Goal: Information Seeking & Learning: Learn about a topic

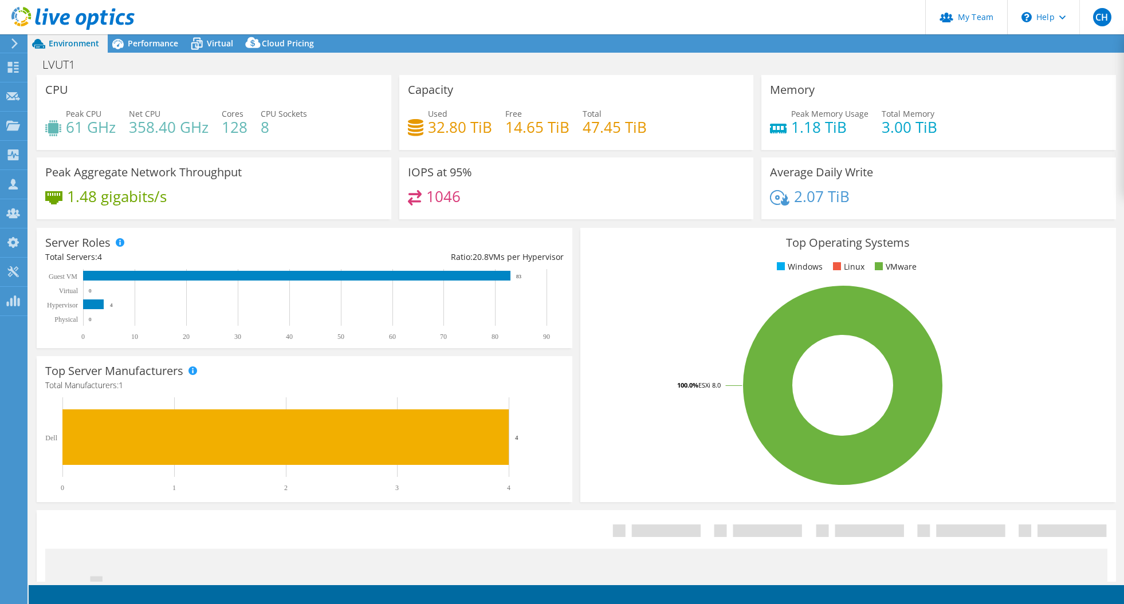
select select "USD"
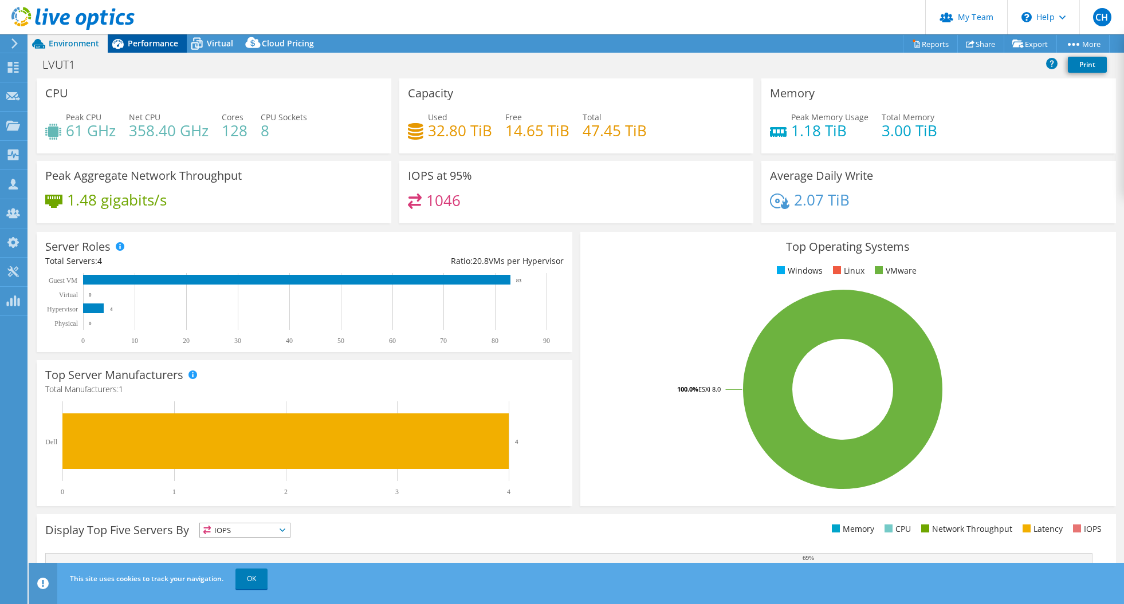
click at [145, 40] on span "Performance" at bounding box center [153, 43] width 50 height 11
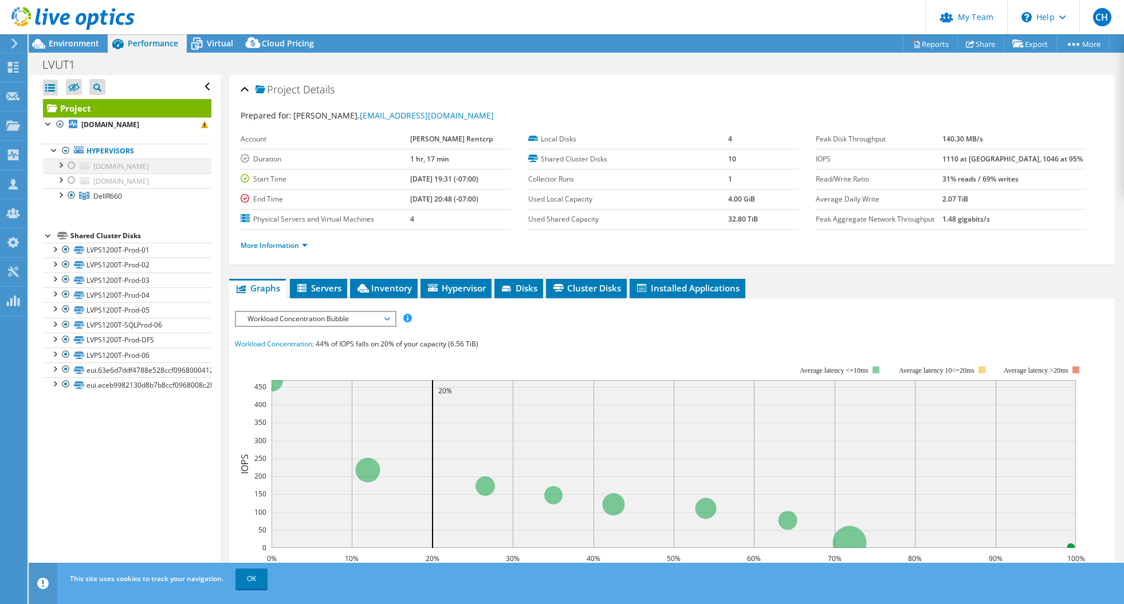
click at [72, 164] on div at bounding box center [71, 166] width 11 height 14
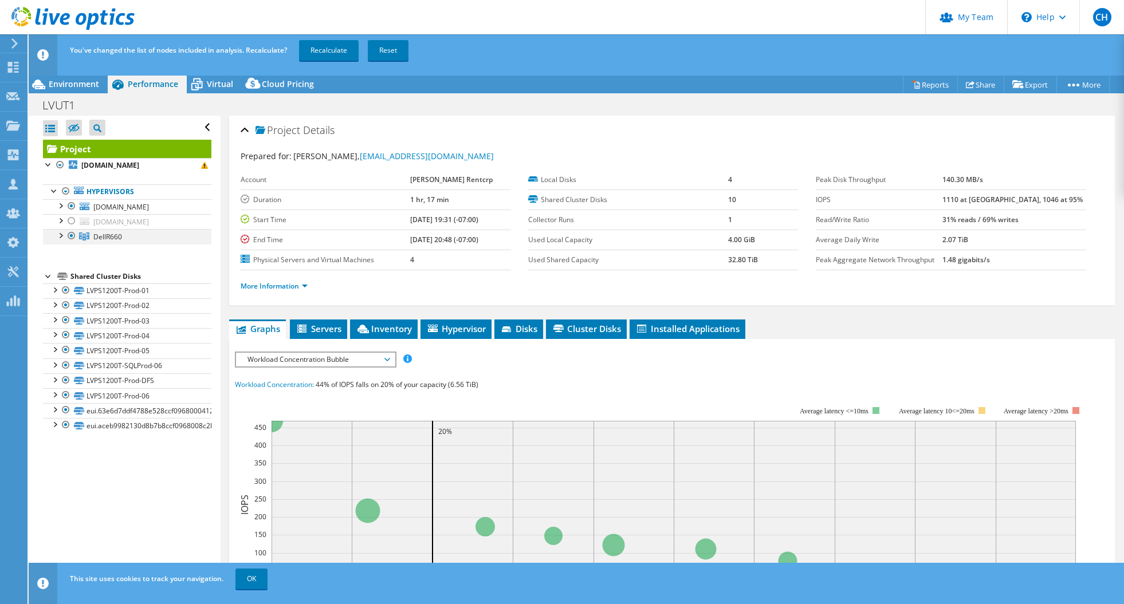
click at [73, 236] on div at bounding box center [71, 236] width 11 height 14
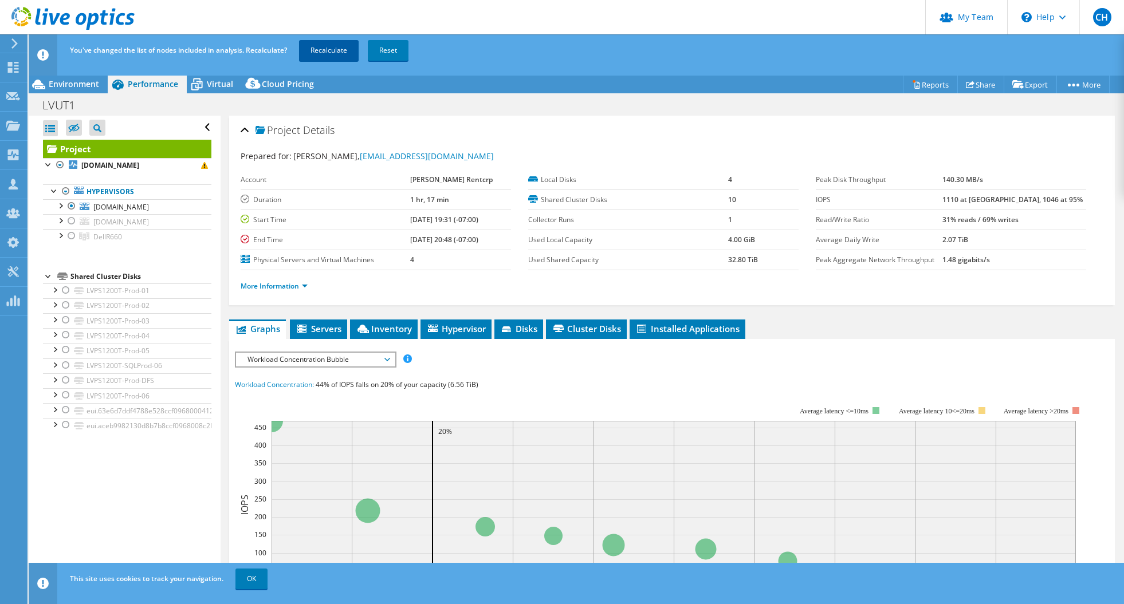
click at [342, 49] on link "Recalculate" at bounding box center [329, 50] width 60 height 21
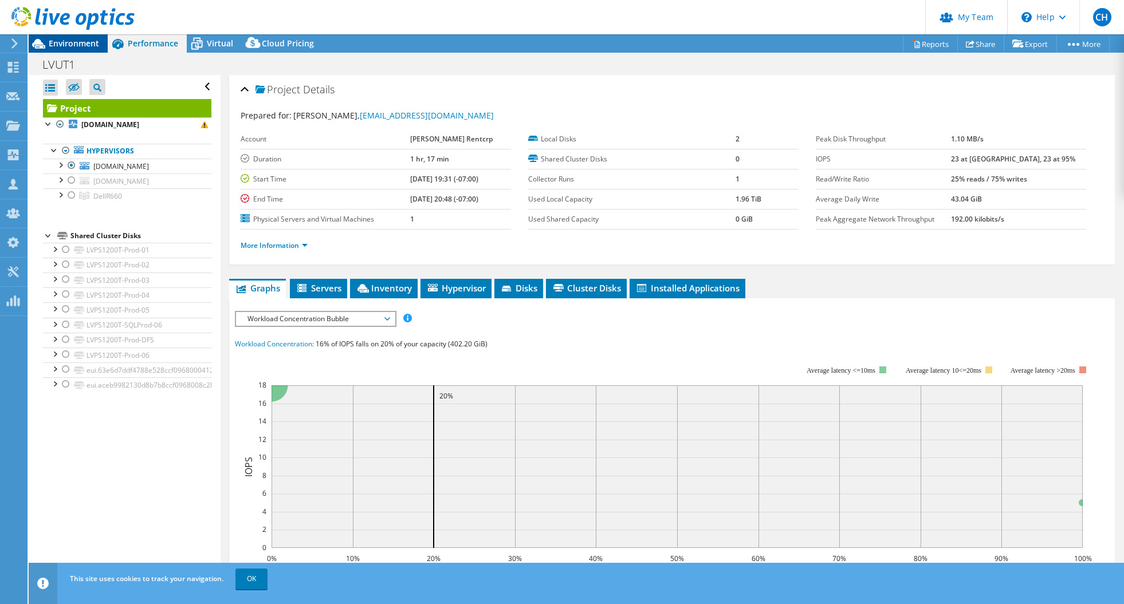
click at [64, 42] on span "Environment" at bounding box center [74, 43] width 50 height 11
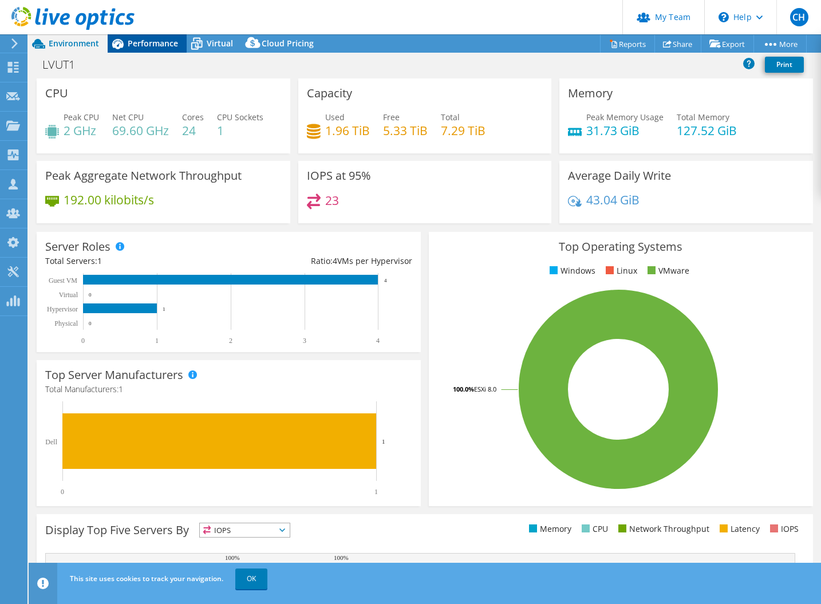
click at [141, 40] on span "Performance" at bounding box center [153, 43] width 50 height 11
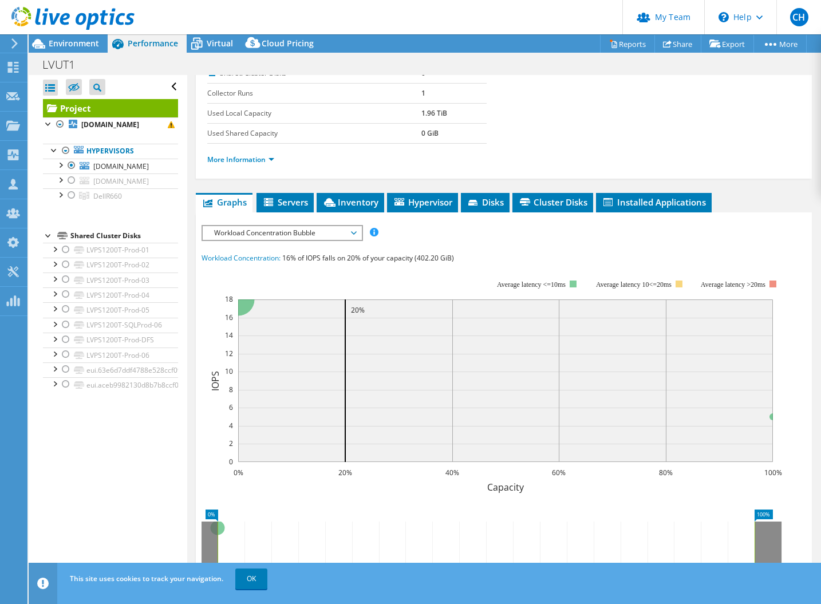
scroll to position [191, 0]
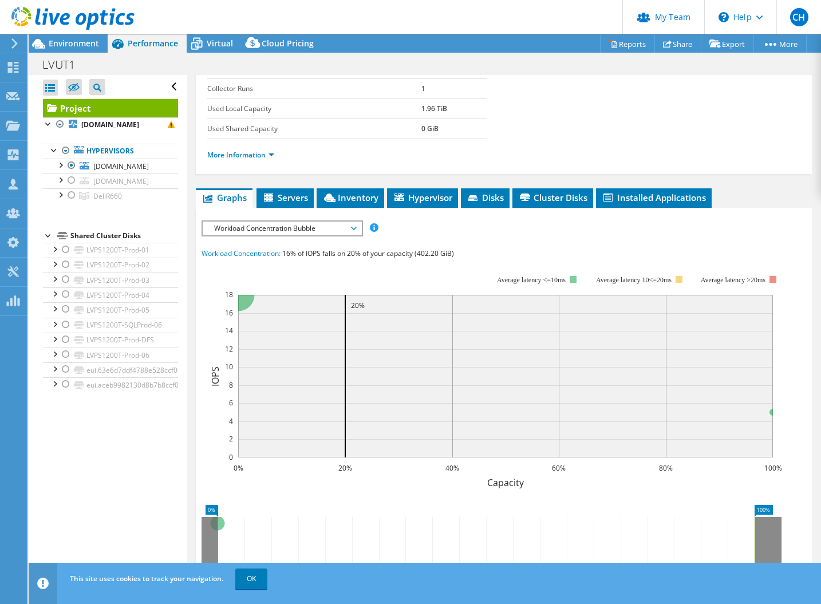
click at [355, 231] on span "Workload Concentration Bubble" at bounding box center [281, 229] width 147 height 14
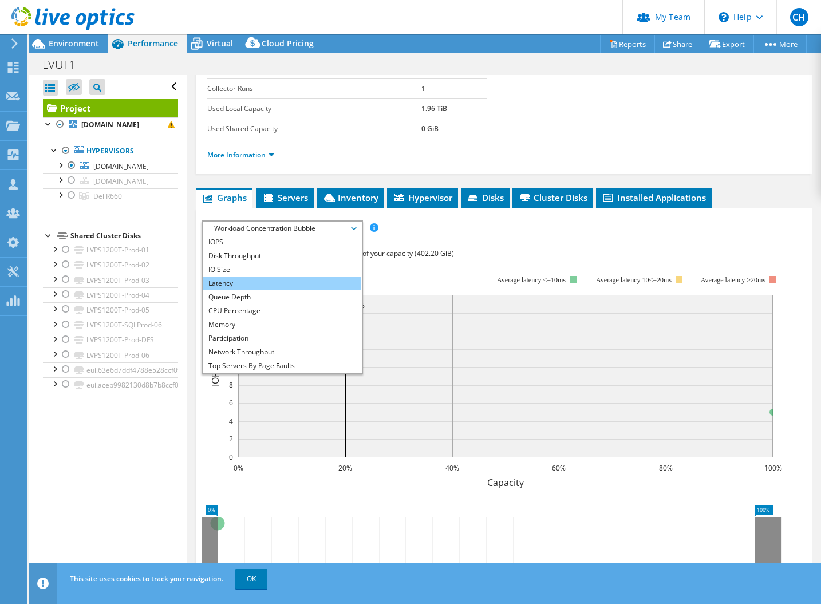
click at [301, 280] on li "Latency" at bounding box center [282, 284] width 159 height 14
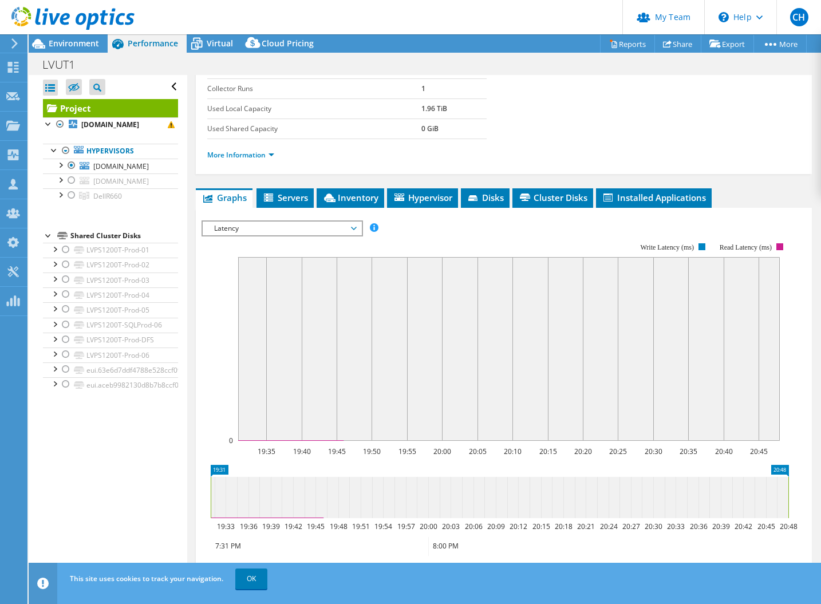
click at [313, 223] on span "Latency" at bounding box center [281, 229] width 147 height 14
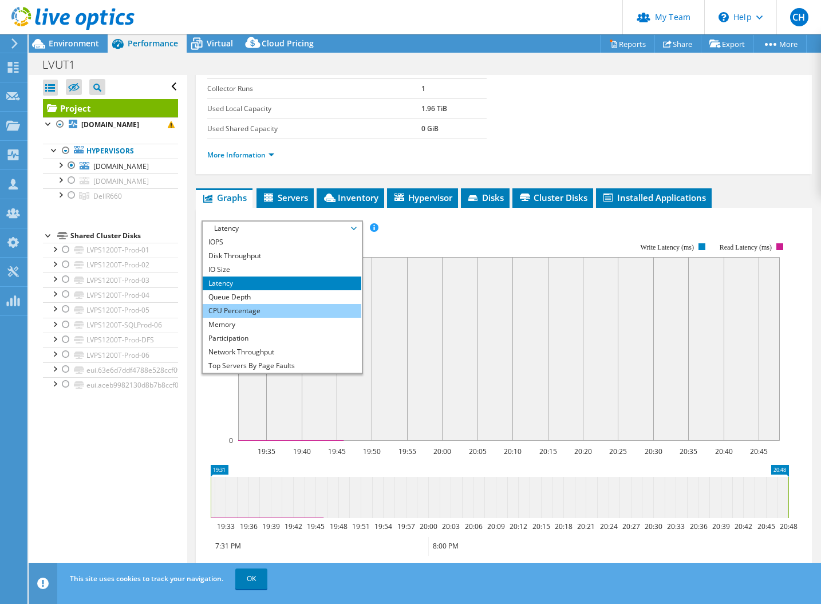
click at [271, 312] on li "CPU Percentage" at bounding box center [282, 311] width 159 height 14
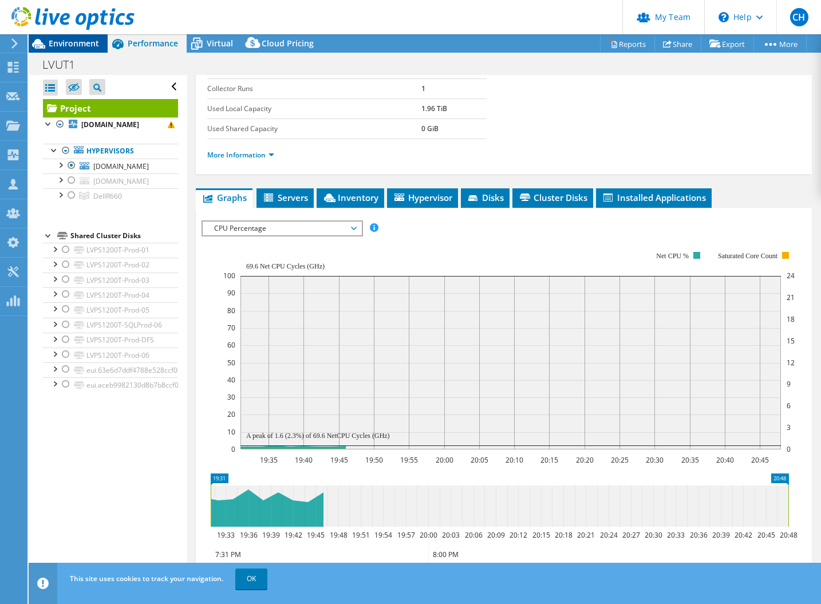
click at [73, 45] on span "Environment" at bounding box center [74, 43] width 50 height 11
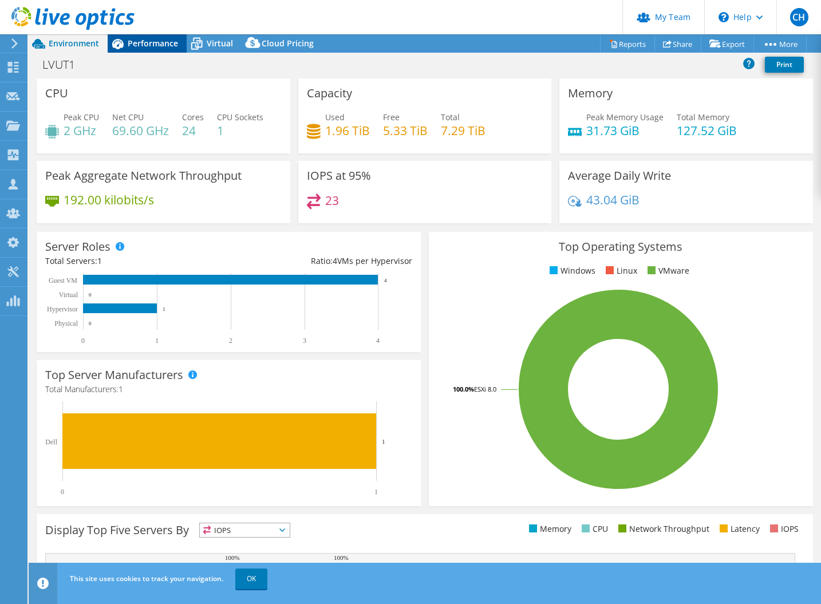
click at [143, 36] on div "Performance" at bounding box center [147, 43] width 79 height 18
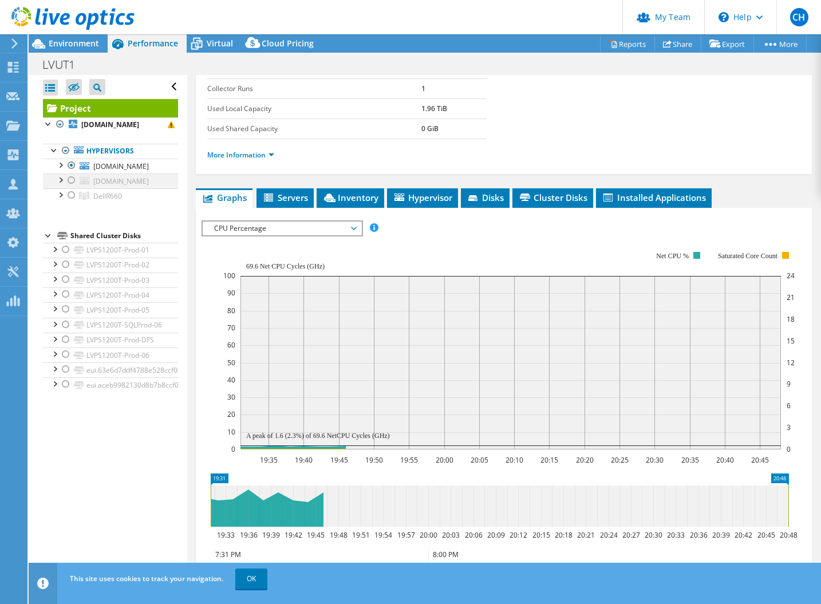
click at [72, 182] on div at bounding box center [71, 181] width 11 height 14
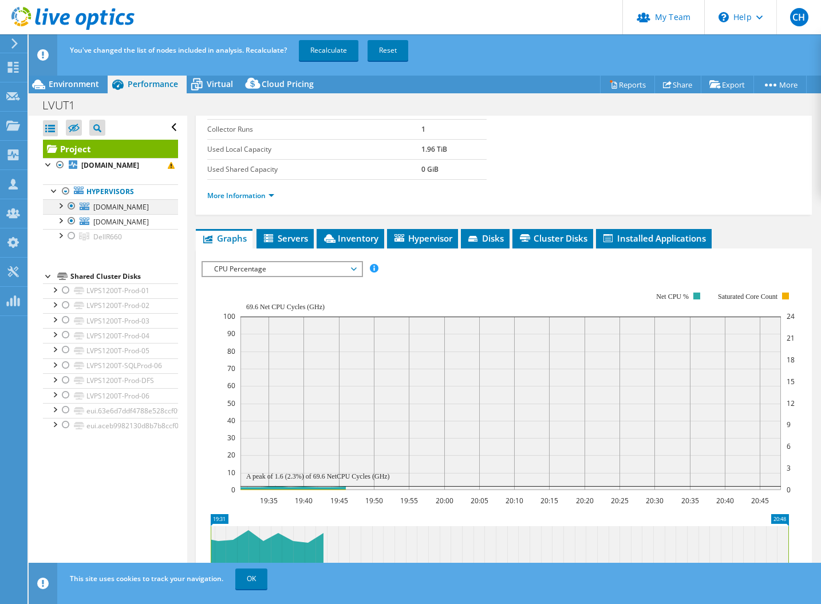
click at [72, 207] on div at bounding box center [71, 206] width 11 height 14
click at [332, 49] on link "Recalculate" at bounding box center [329, 50] width 60 height 21
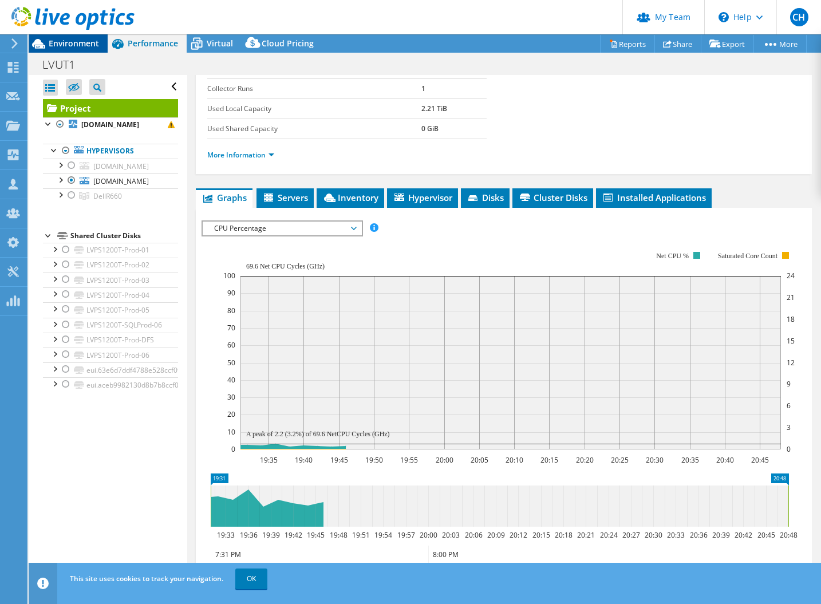
click at [72, 42] on span "Environment" at bounding box center [74, 43] width 50 height 11
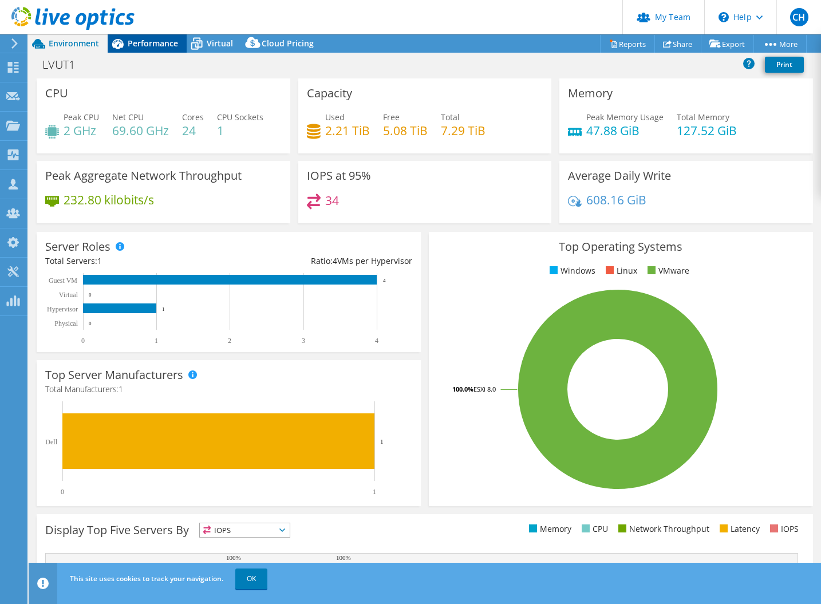
click at [125, 42] on icon at bounding box center [118, 44] width 20 height 20
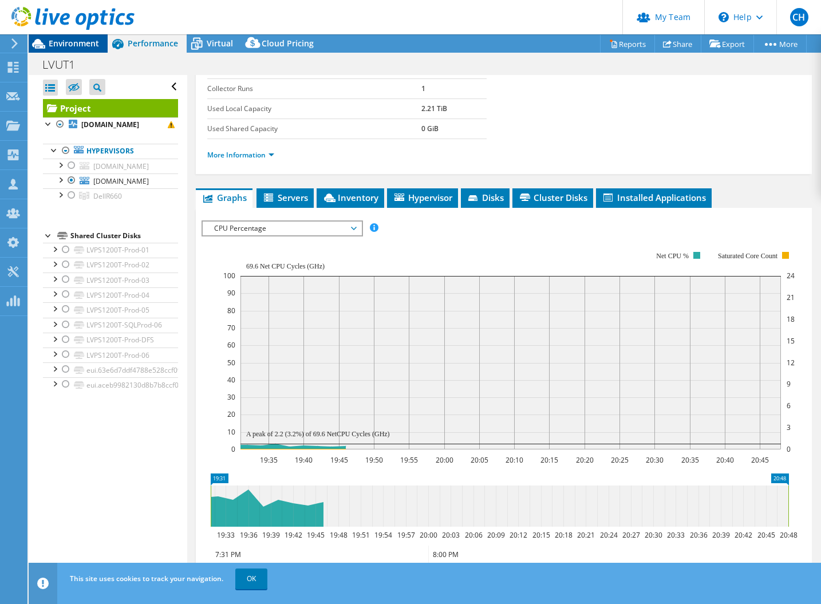
click at [78, 41] on span "Environment" at bounding box center [74, 43] width 50 height 11
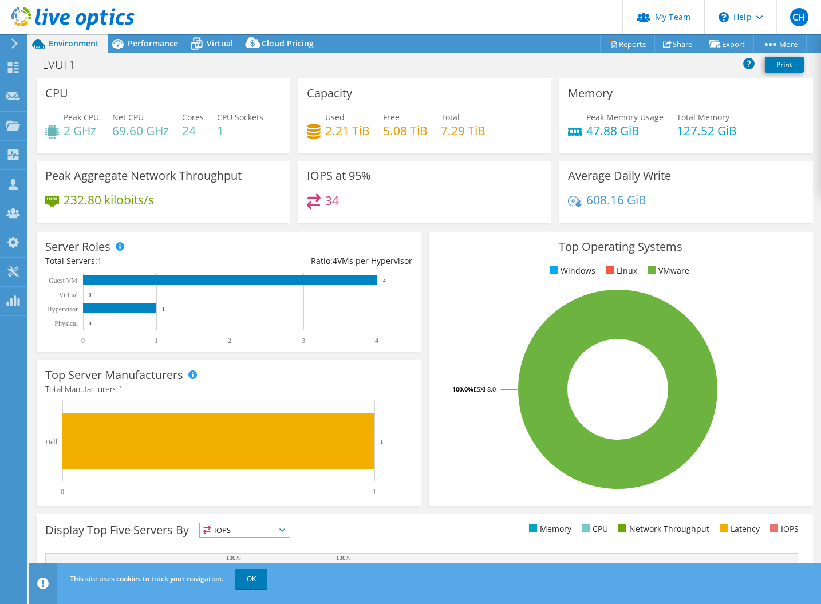
click at [752, 218] on div "Average Daily Write 608.16 GiB" at bounding box center [686, 192] width 254 height 62
